Goal: Complete application form: Complete application form

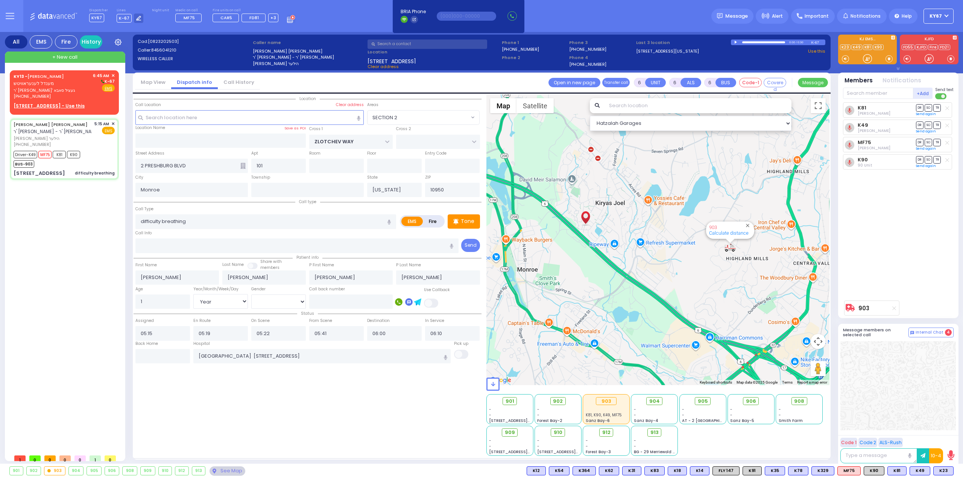
select select "SECTION 2"
select select "Year"
select select "[DEMOGRAPHIC_DATA]"
click at [64, 90] on span "ר' [PERSON_NAME]' געציל סאבא" at bounding box center [52, 90] width 77 height 6
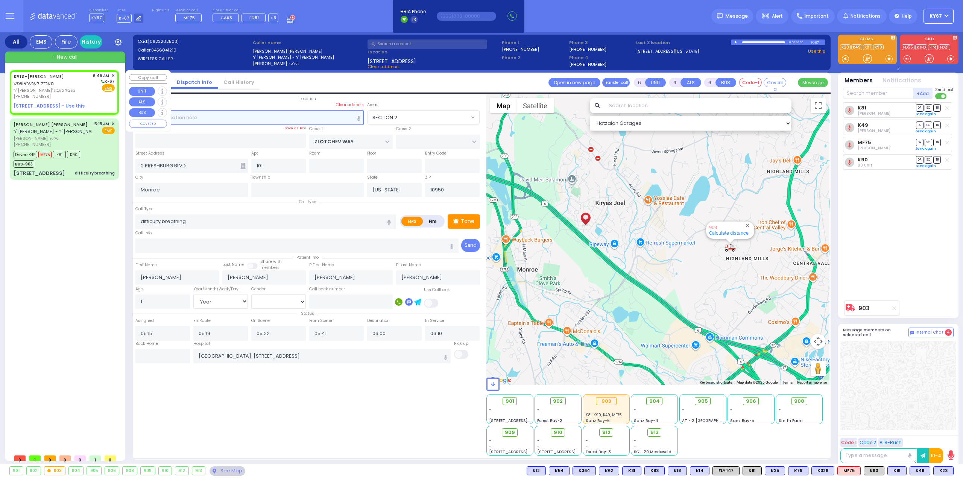
type input "2"
type input "1"
select select
radio input "true"
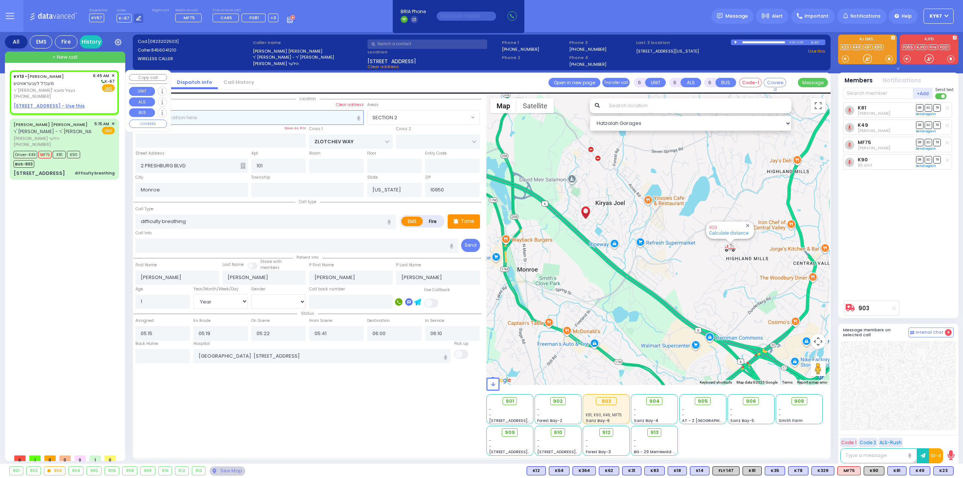
type input "MENDEL"
type input "[PERSON_NAME]"
select select
type input "06:45"
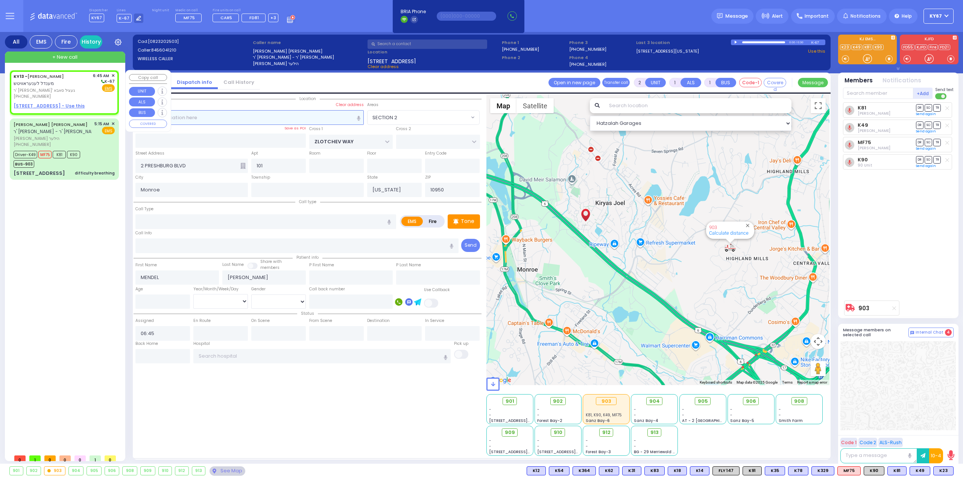
select select "Hatzalah Garages"
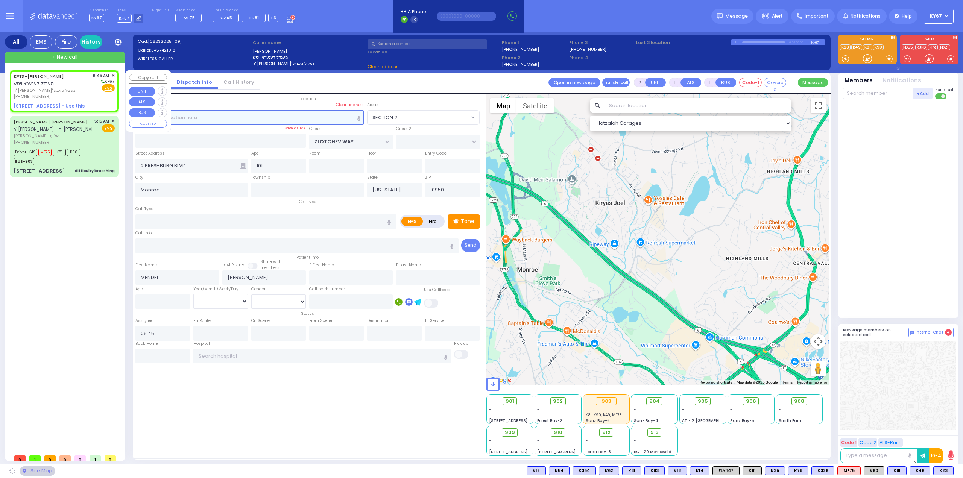
select select
radio input "true"
select select
select select "Hatzalah Garages"
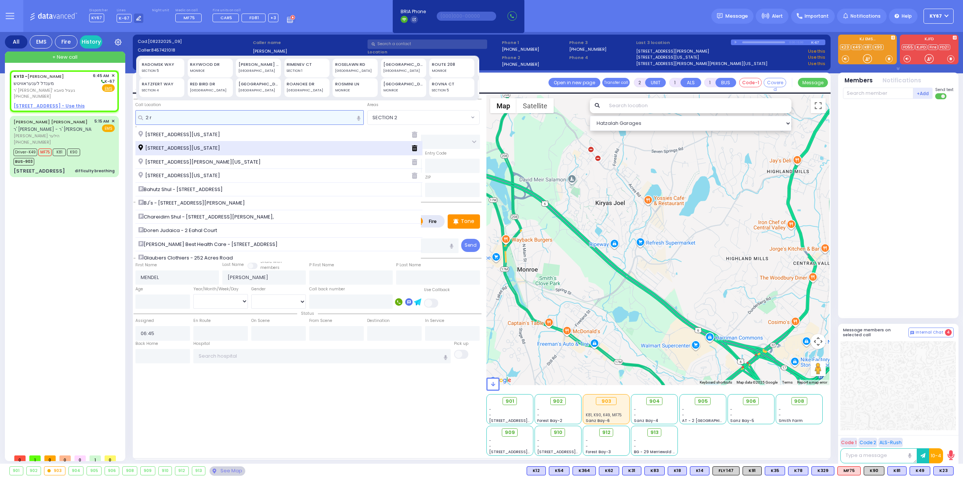
type input "2 r"
click at [245, 143] on div "[STREET_ADDRESS][US_STATE]" at bounding box center [278, 148] width 287 height 14
click at [211, 147] on span "[STREET_ADDRESS][US_STATE]" at bounding box center [180, 148] width 84 height 8
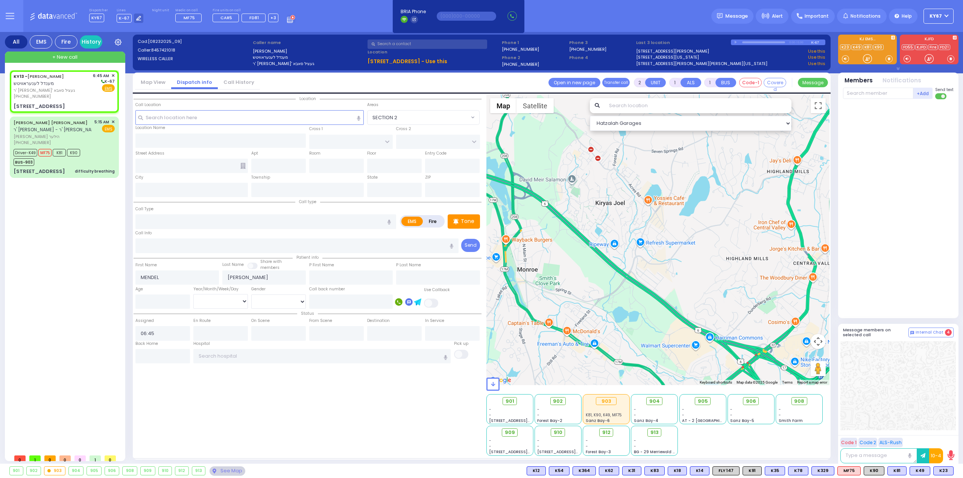
select select
radio input "true"
select select
select select "Hatzalah Garages"
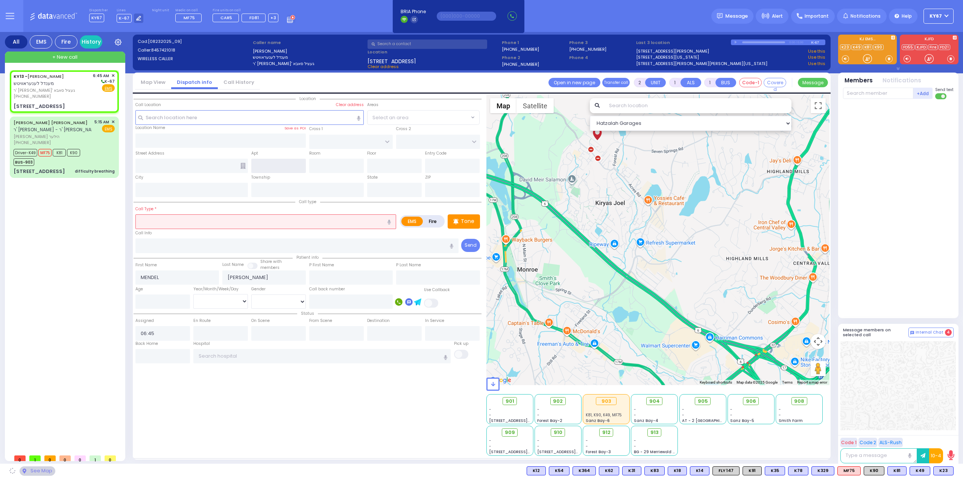
type input "CHEVRON RD"
type input "[GEOGRAPHIC_DATA]"
type input "[STREET_ADDRESS]"
type input "Monroe"
type input "[US_STATE]"
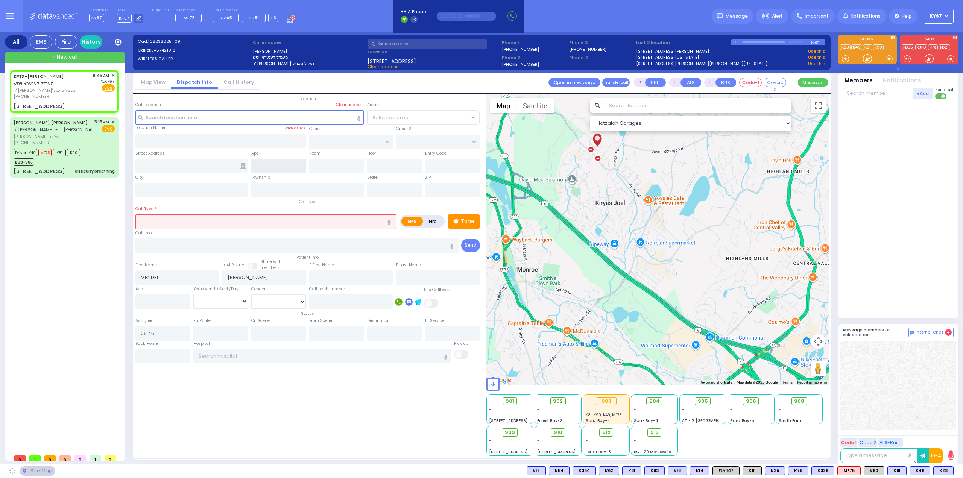
type input "10950"
select select "SECTION 5"
click at [229, 219] on input "text" at bounding box center [265, 221] width 261 height 14
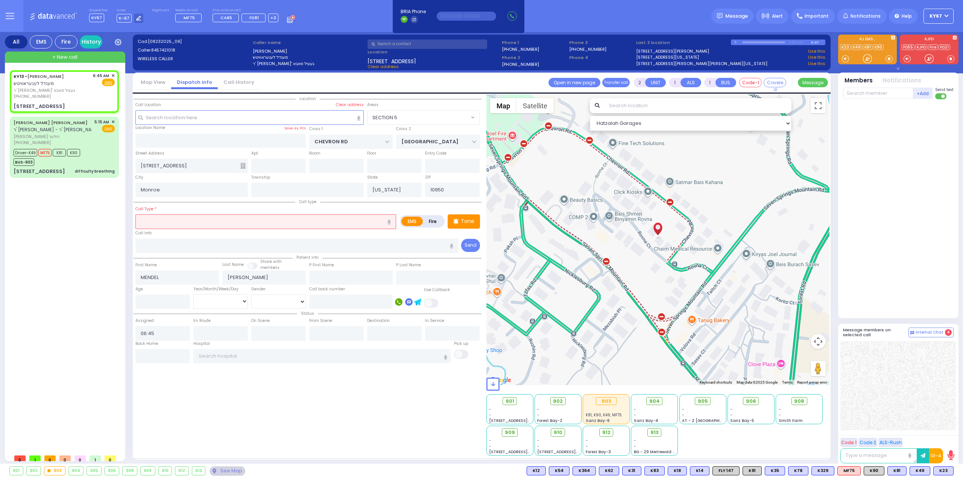
select select
radio input "true"
select select
select select "Hatzalah Garages"
select select "SECTION 5"
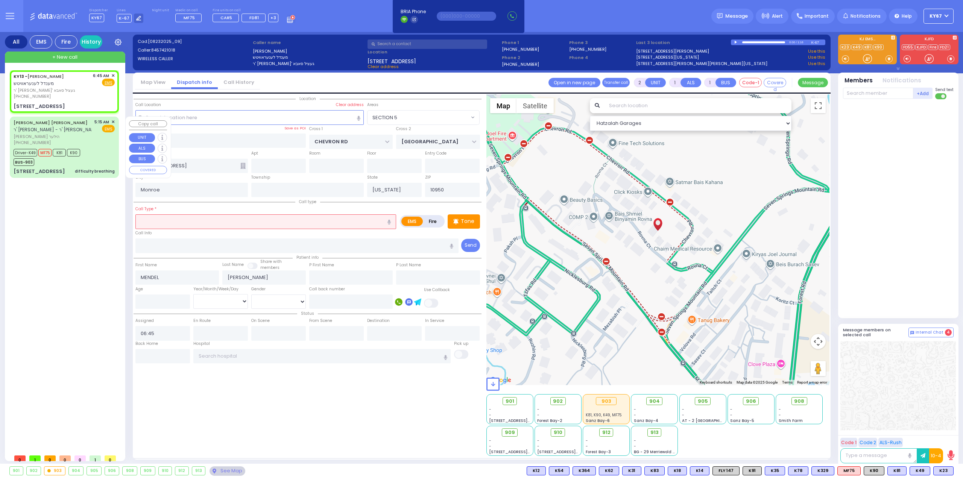
click at [90, 164] on div "Driver-K49 MF75 K81 K90 BUS-903" at bounding box center [64, 156] width 101 height 19
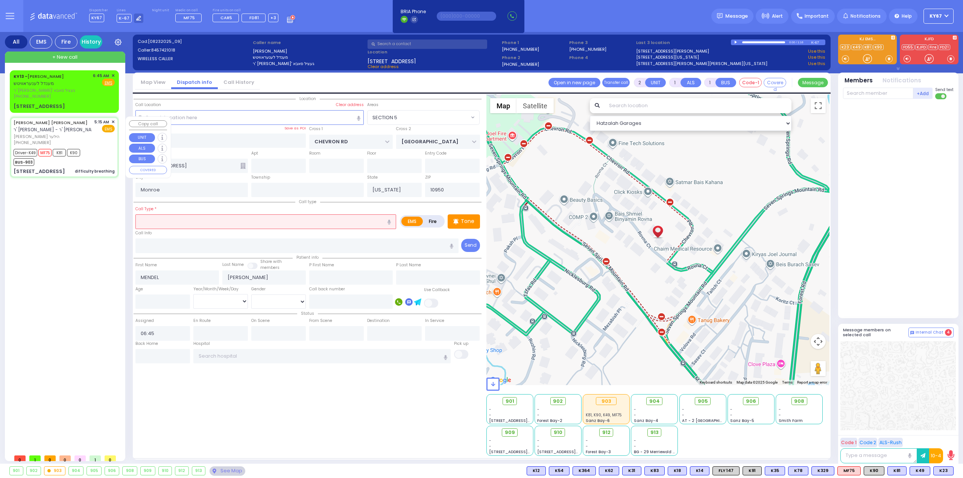
type input "6"
select select
type input "difficulty breathing"
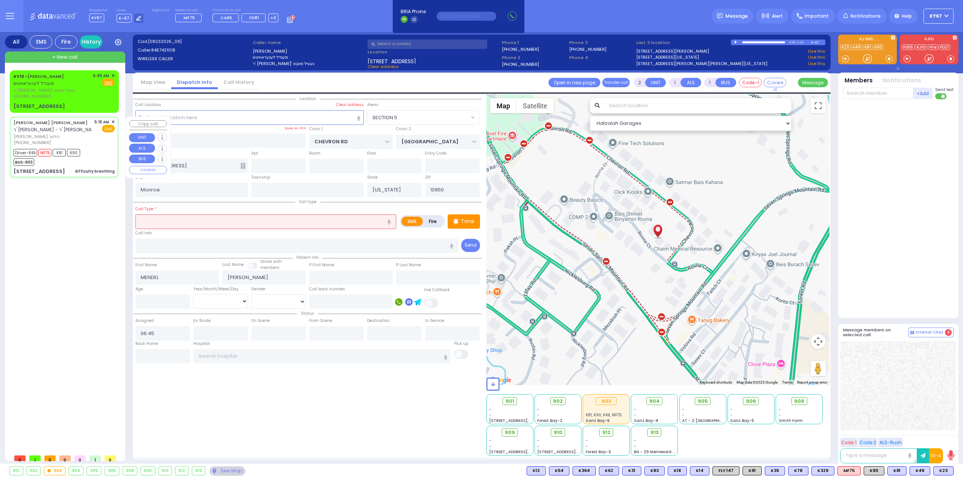
radio input "true"
type input "[PERSON_NAME]"
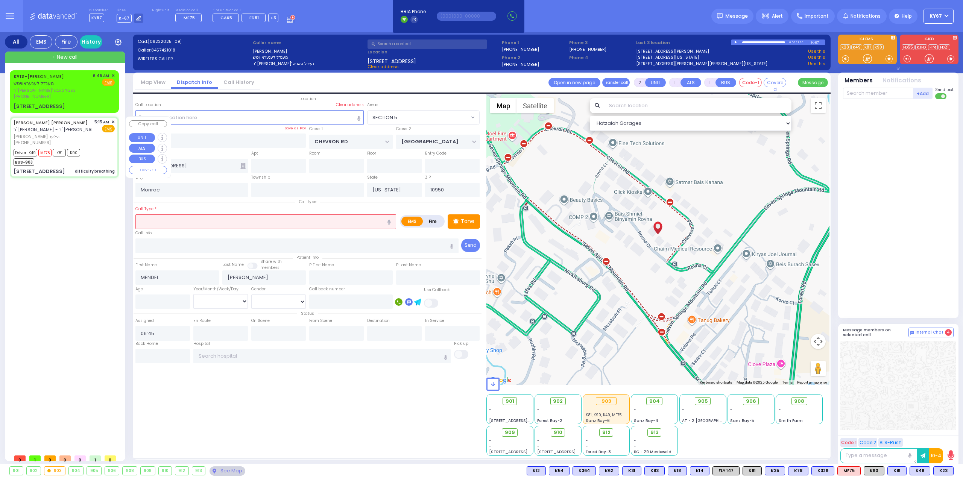
type input "1"
select select "Year"
select select "[DEMOGRAPHIC_DATA]"
type input "05:15"
type input "05:19"
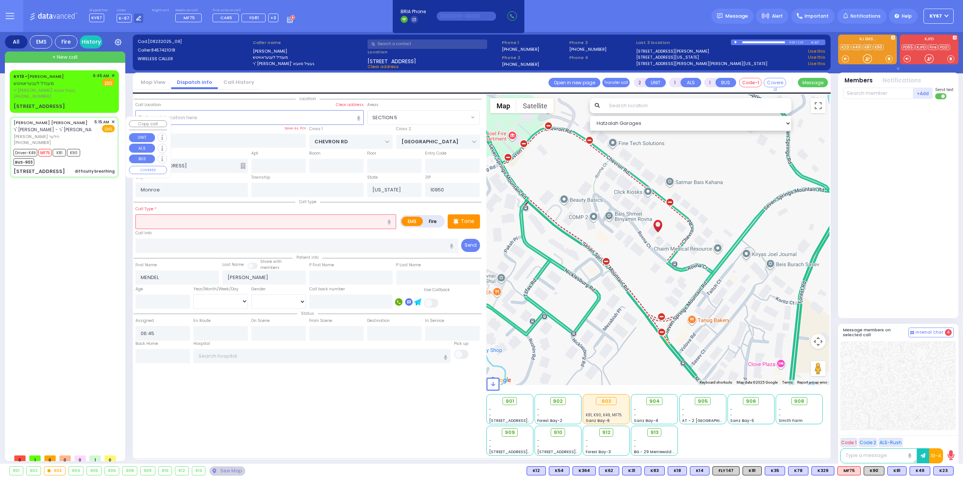
type input "05:22"
type input "05:41"
type input "06:00"
type input "06:10"
type input "[GEOGRAPHIC_DATA] [STREET_ADDRESS]"
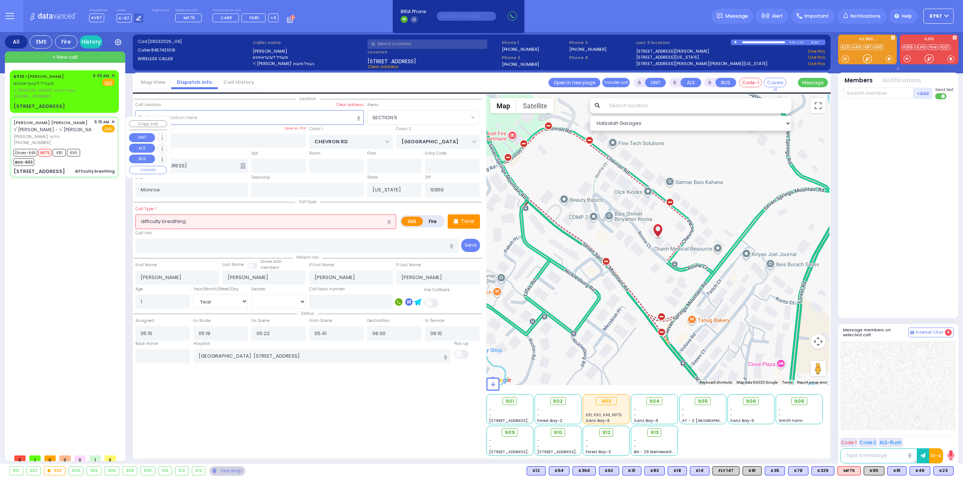
select select "Hatzalah Garages"
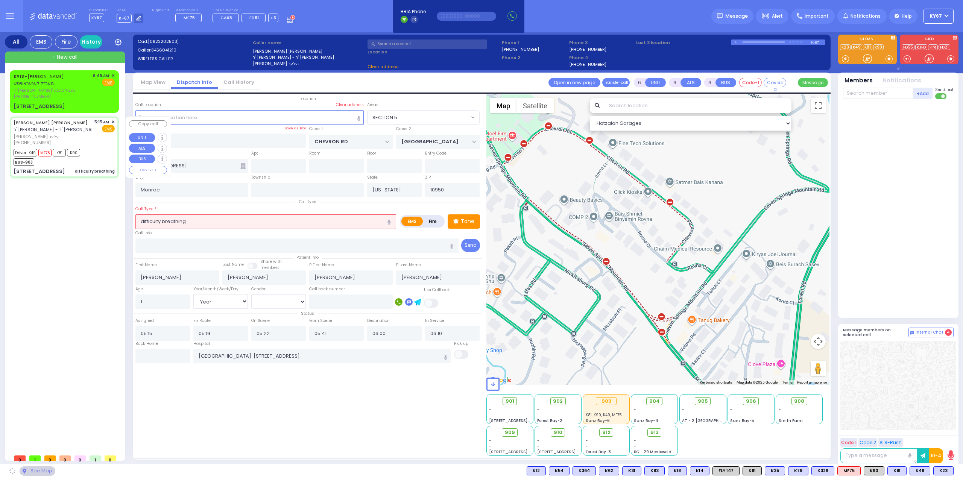
type input "ZLOTCHEV WAY"
type input "2 PRESHBURG BLVD"
type input "101"
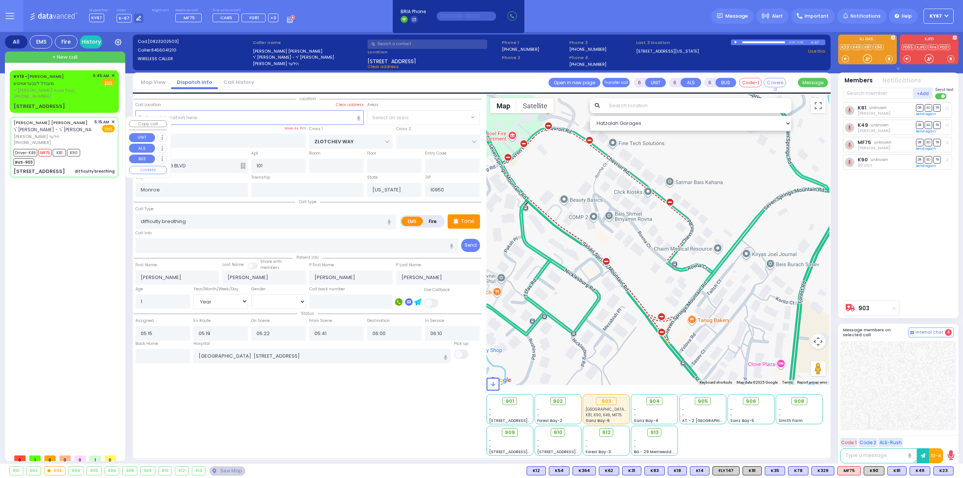
select select "SECTION 2"
click at [172, 361] on input "text" at bounding box center [162, 356] width 55 height 14
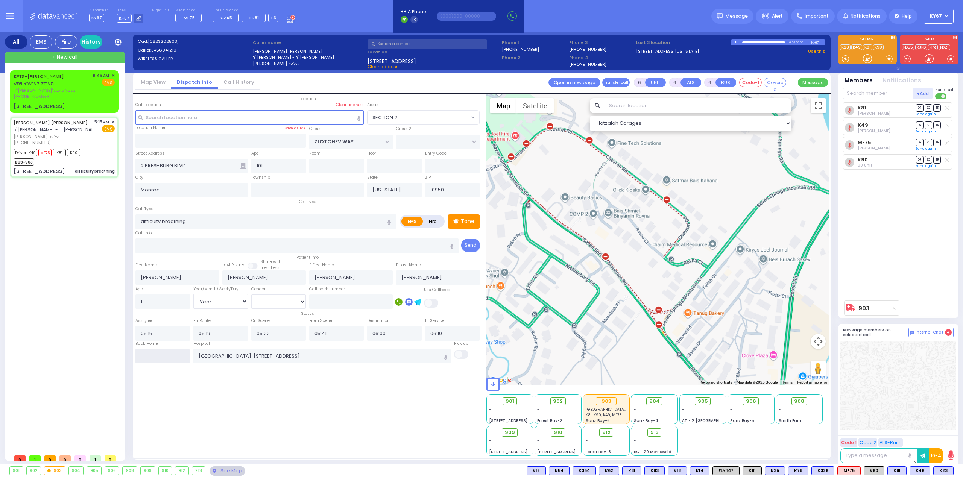
click at [171, 361] on input "text" at bounding box center [162, 356] width 55 height 14
type input "06:46"
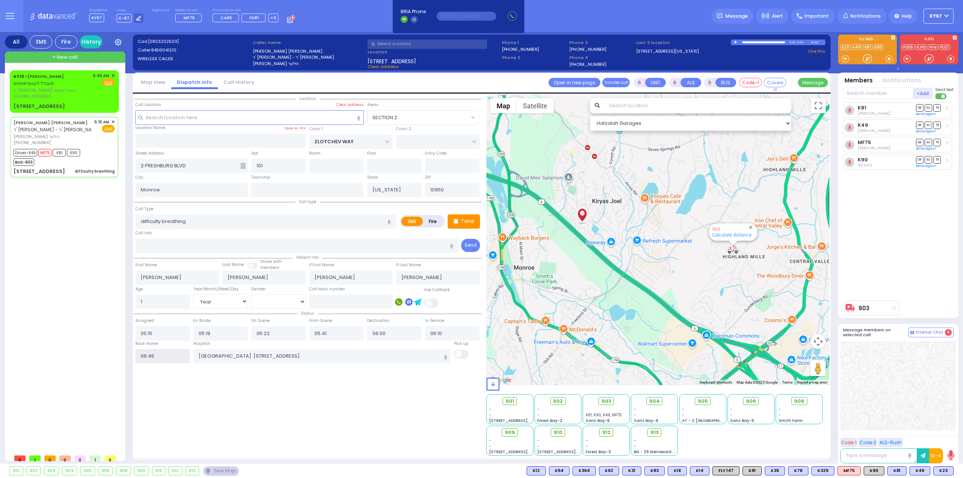
select select
radio input "true"
select select
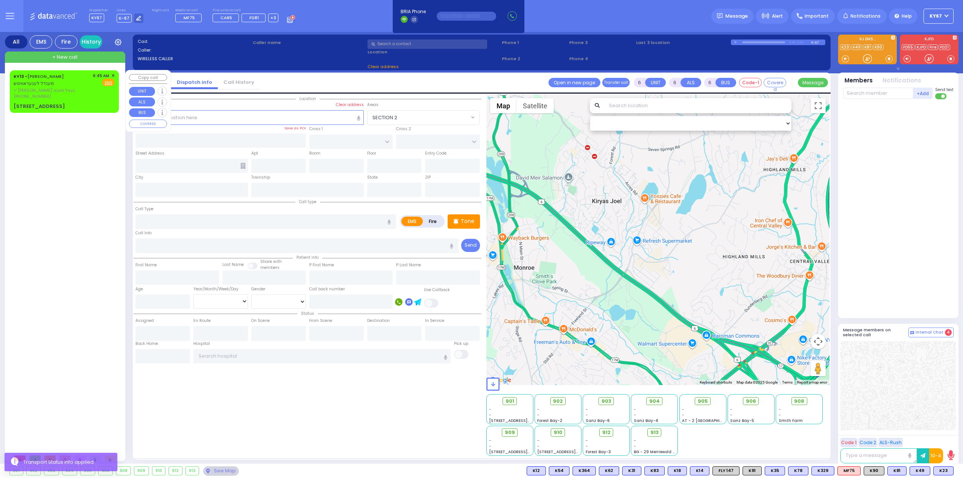
click at [72, 101] on div "KY13 - [PERSON_NAME] מענדל לענעראוויטש ר' [PERSON_NAME] סאבא [PHONE_NUMBER] 6:4…" at bounding box center [64, 91] width 106 height 40
type input "2"
type input "1"
select select
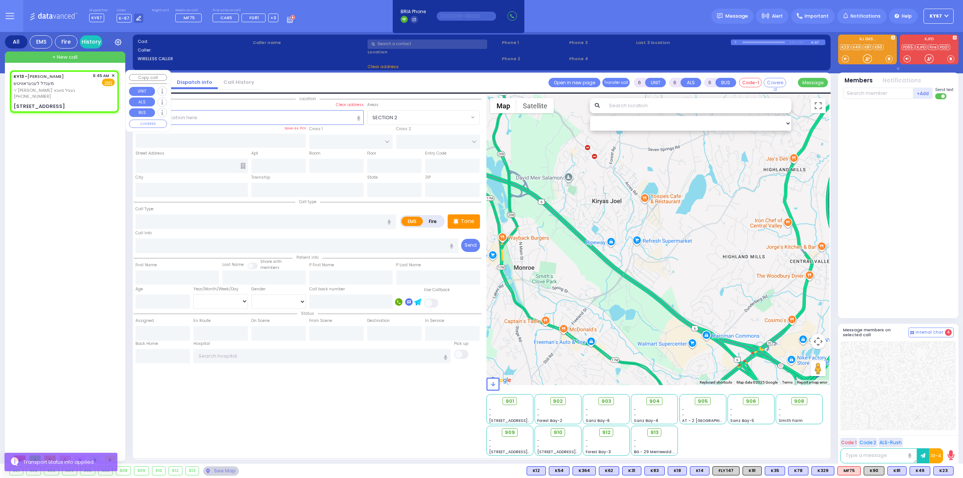
radio input "true"
type input "MENDEL"
type input "[PERSON_NAME]"
select select
type input "06:45"
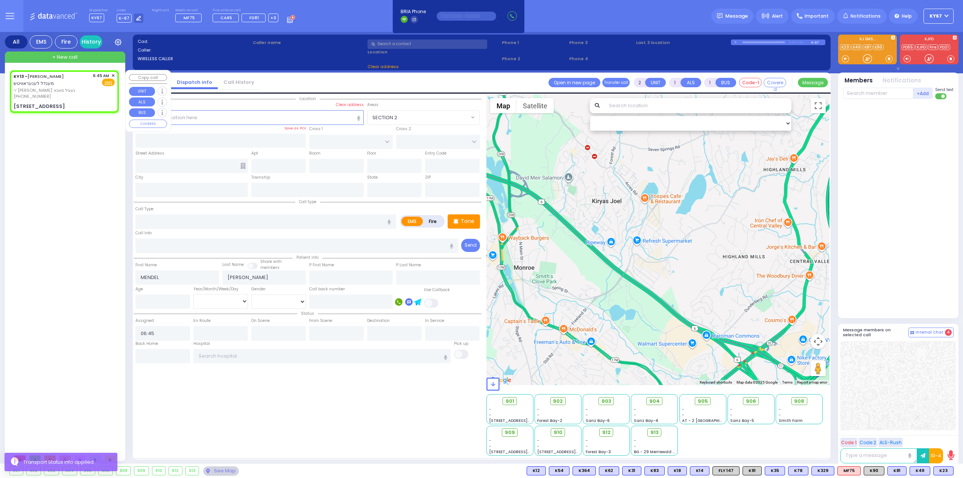
type input "CHEVRON RD"
type input "[GEOGRAPHIC_DATA]"
type input "[STREET_ADDRESS]"
type input "Monroe"
type input "[US_STATE]"
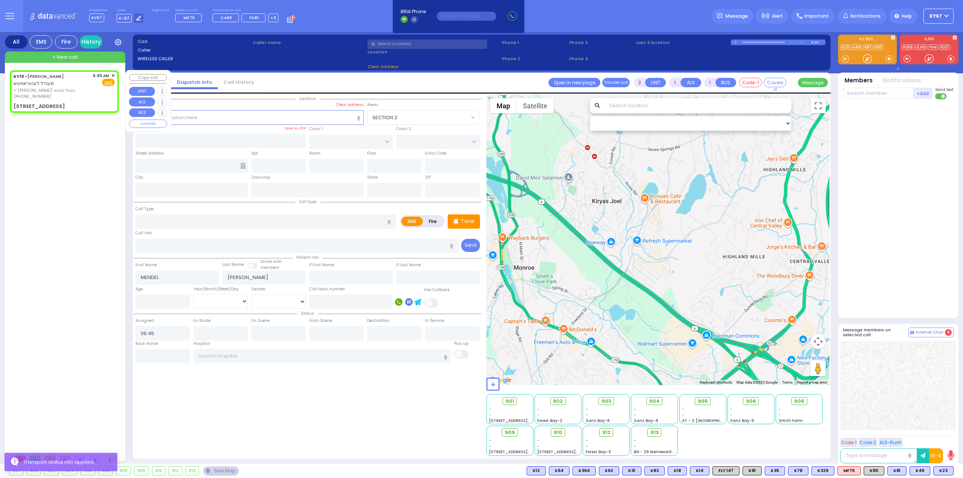
type input "10950"
select select "Hatzalah Garages"
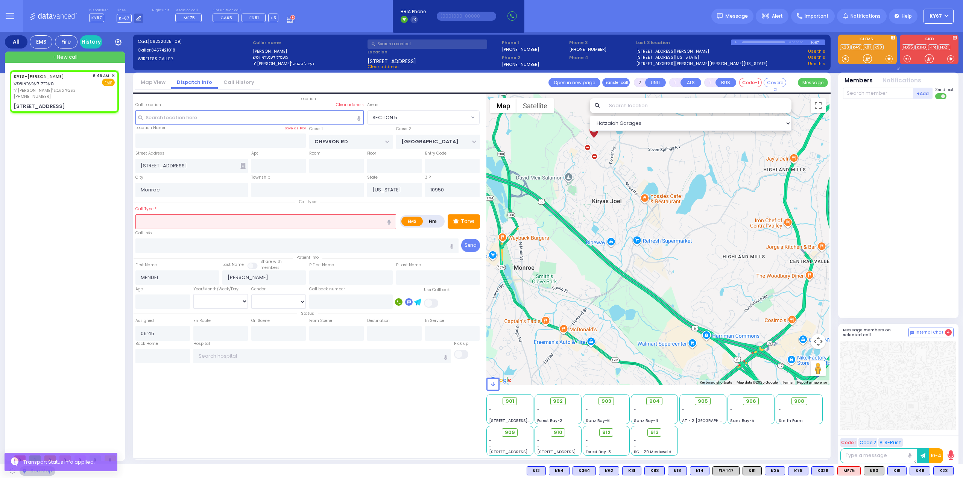
select select "SECTION 5"
click at [204, 218] on input "text" at bounding box center [265, 221] width 261 height 14
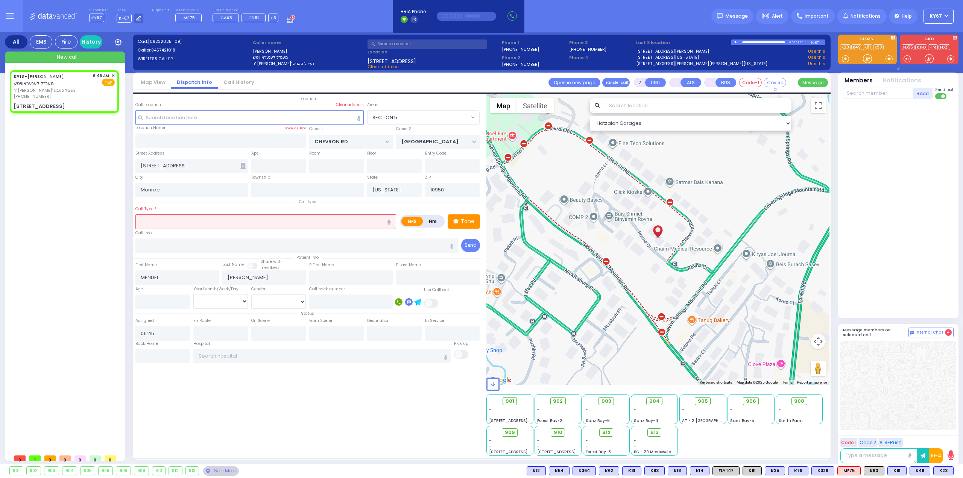
select select
radio input "true"
select select
select select "Hatzalah Garages"
select select "SECTION 5"
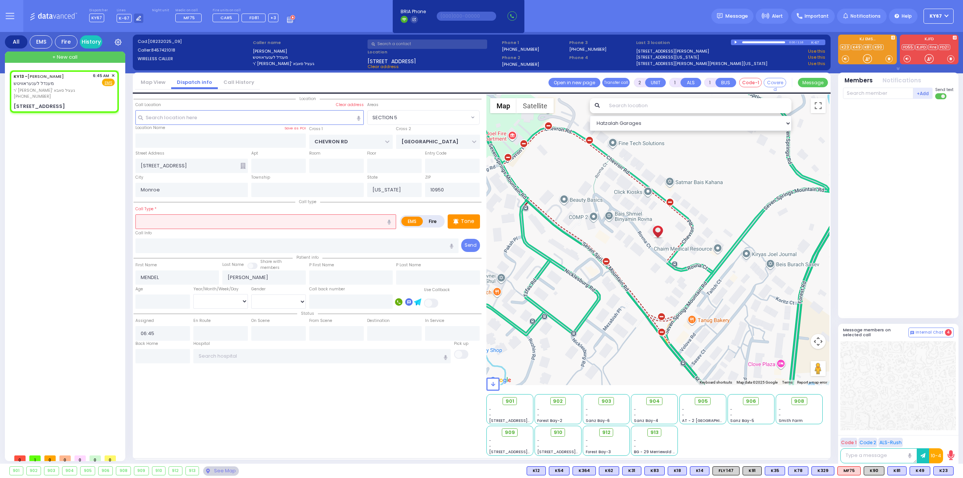
click at [390, 220] on icon "button" at bounding box center [388, 222] width 3 height 5
type input "patient not feeling well"
select select
radio input "true"
select select
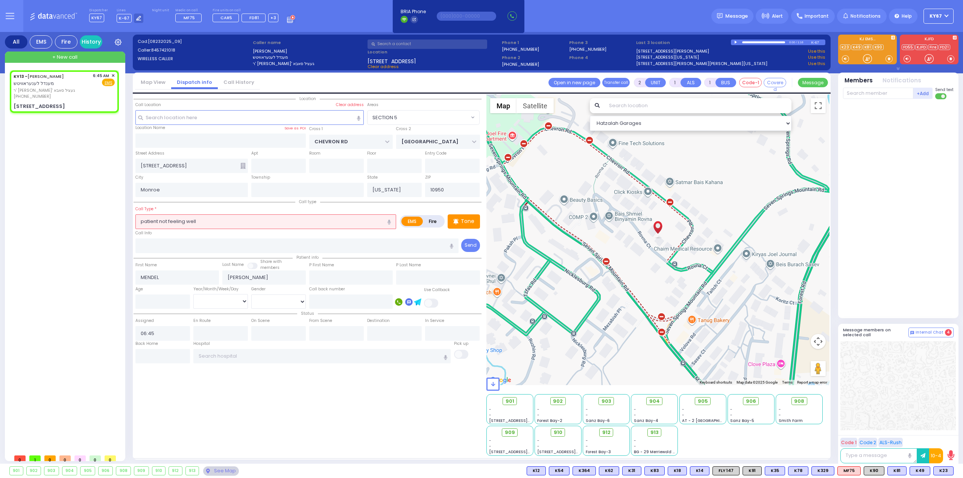
select select "Hatzalah Garages"
select select "SECTION 5"
click at [46, 229] on div "KY13 - [PERSON_NAME] מענדל לענעראוויטש ר' [PERSON_NAME] סאבא [PHONE_NUMBER] 6:4…" at bounding box center [66, 260] width 112 height 380
click at [885, 96] on input "text" at bounding box center [878, 93] width 70 height 11
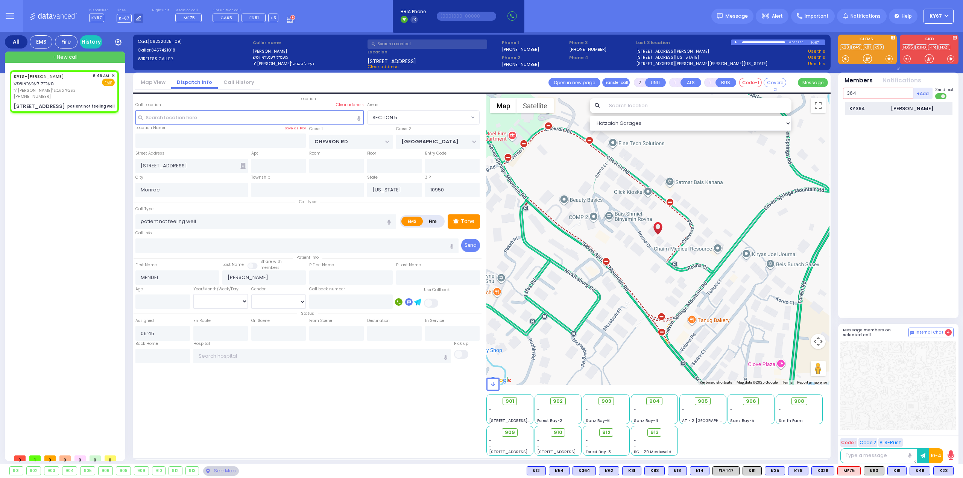
type input "364"
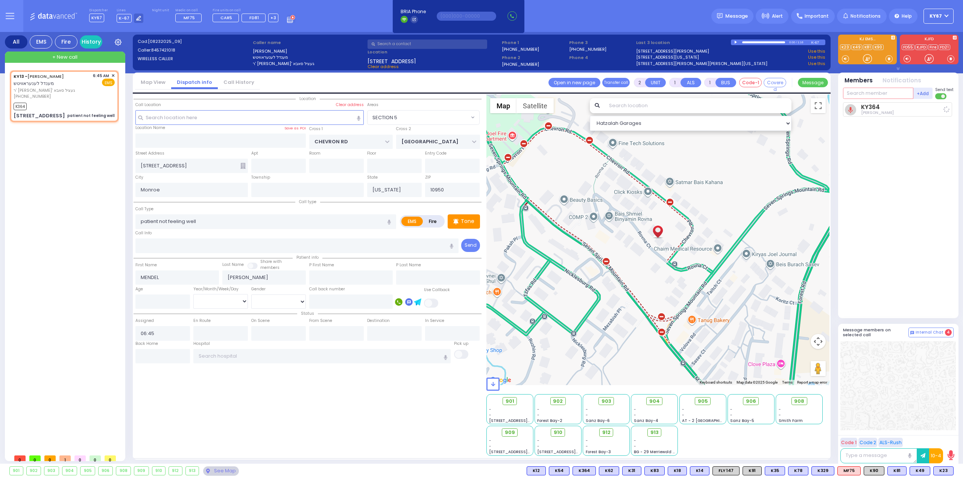
select select
radio input "true"
select select
type input "06:46"
select select "Hatzalah Garages"
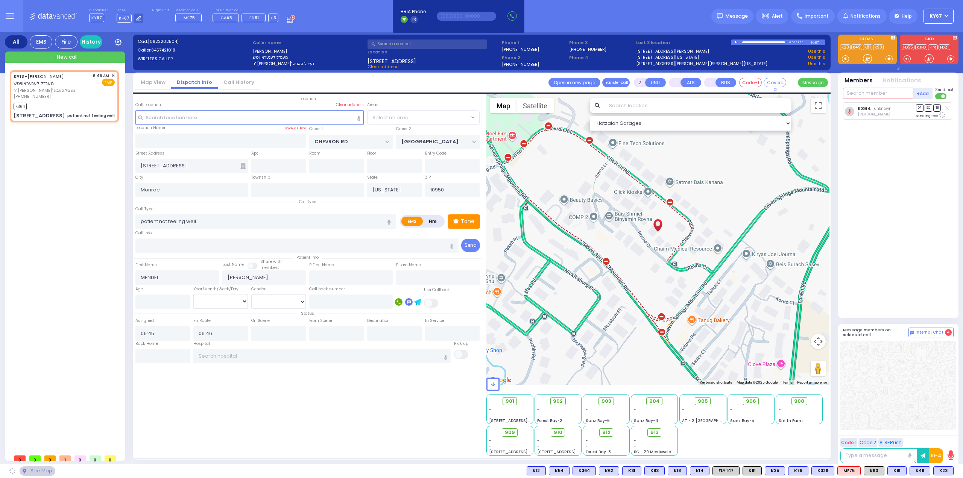
select select "SECTION 5"
